Goal: Navigation & Orientation: Find specific page/section

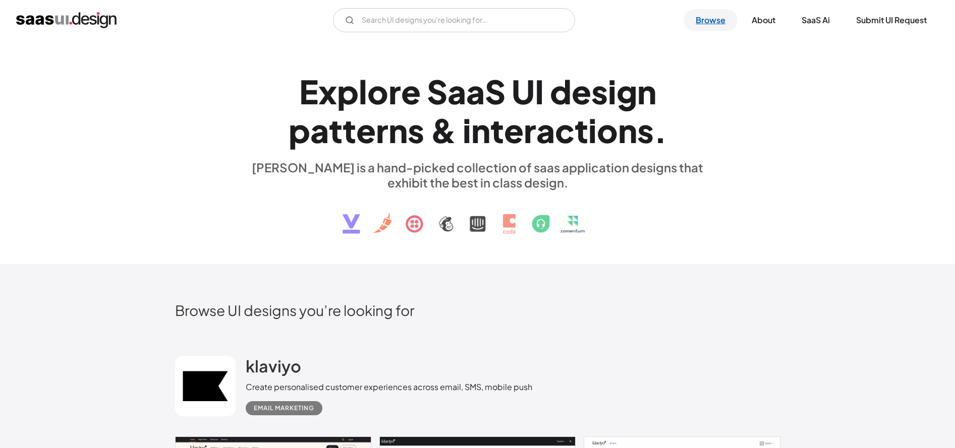
click at [709, 17] on link "Browse" at bounding box center [711, 20] width 54 height 22
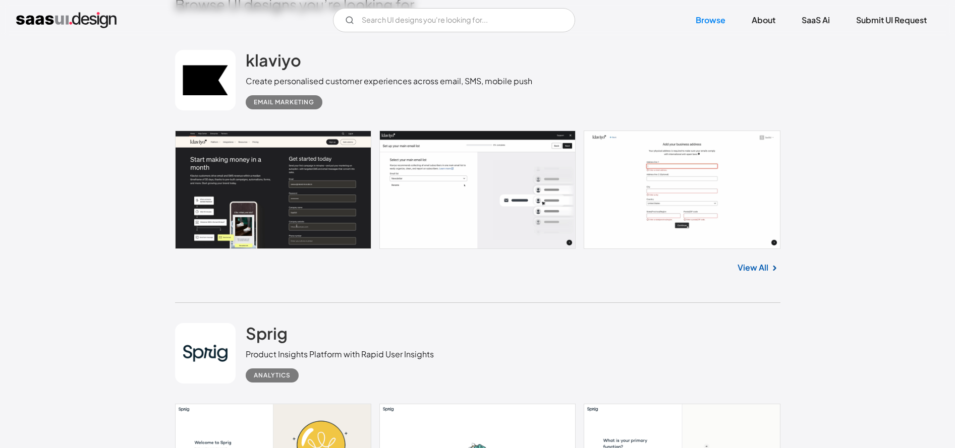
scroll to position [466, 0]
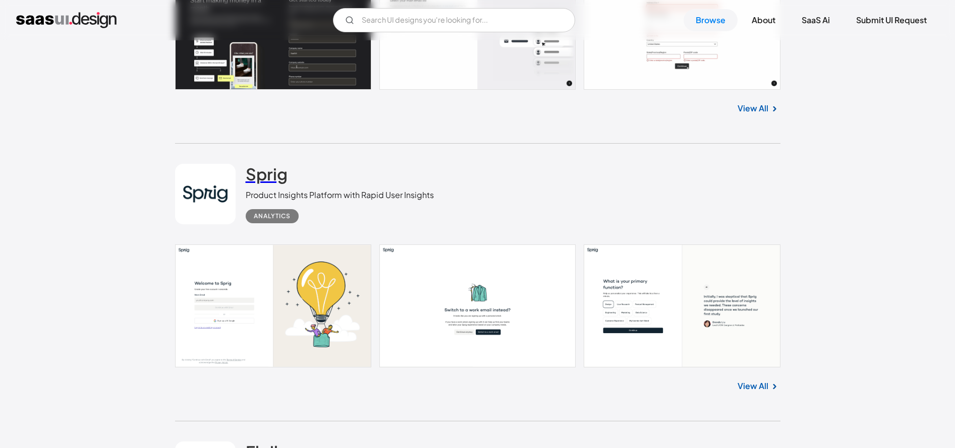
click at [272, 179] on h2 "Sprig" at bounding box center [267, 174] width 42 height 20
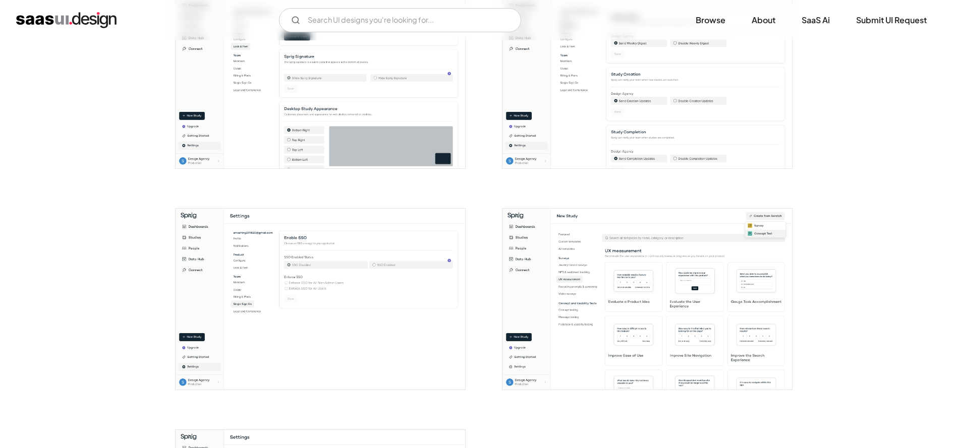
scroll to position [1474, 0]
